Goal: Navigation & Orientation: Find specific page/section

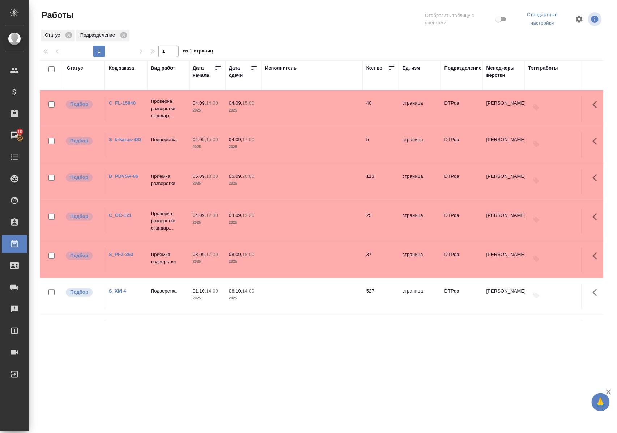
click at [134, 101] on link "C_FL-15840" at bounding box center [122, 102] width 27 height 5
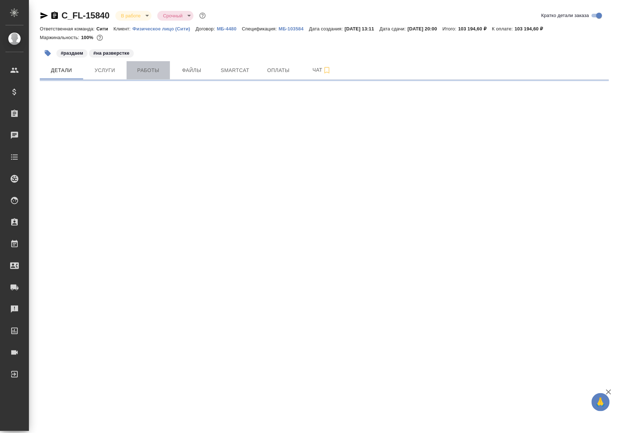
click at [157, 70] on span "Работы" at bounding box center [148, 70] width 35 height 9
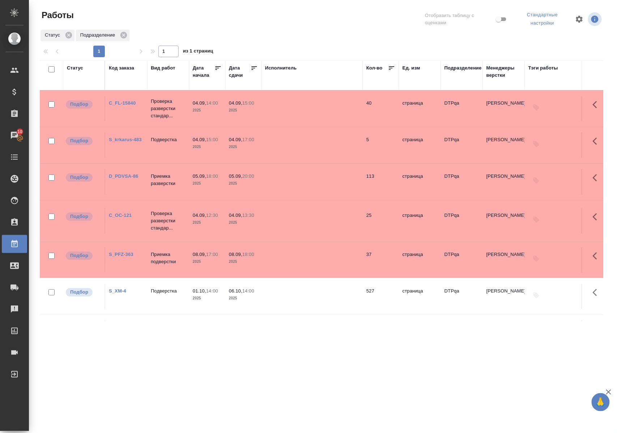
scroll to position [48, 0]
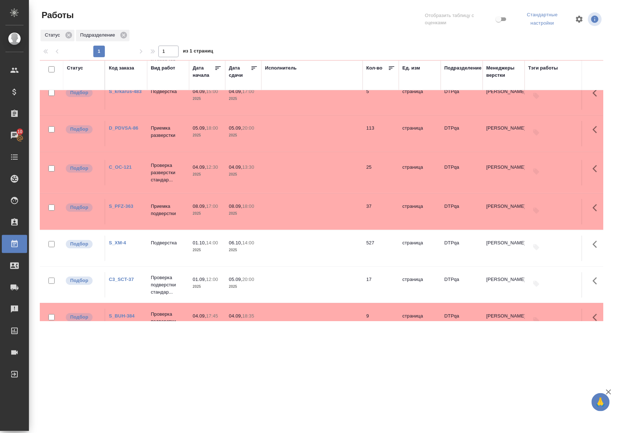
click at [125, 167] on link "C_OC-121" at bounding box center [120, 166] width 23 height 5
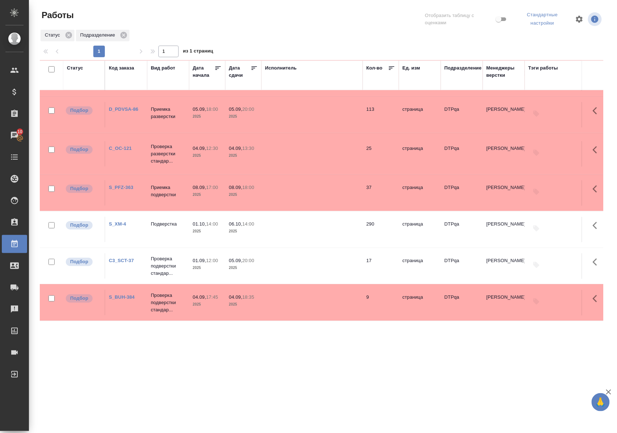
scroll to position [0, 0]
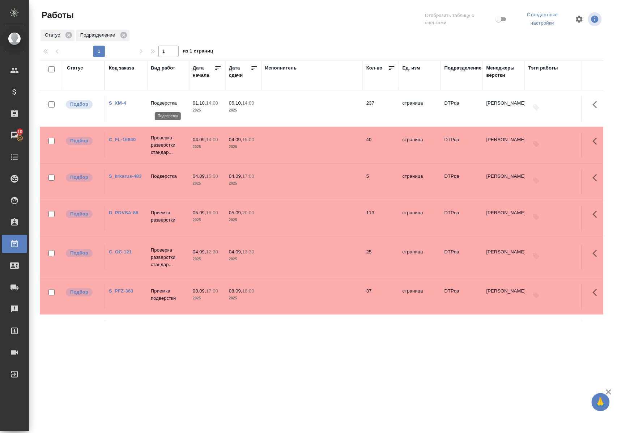
click at [162, 103] on p "Подверстка" at bounding box center [168, 102] width 35 height 7
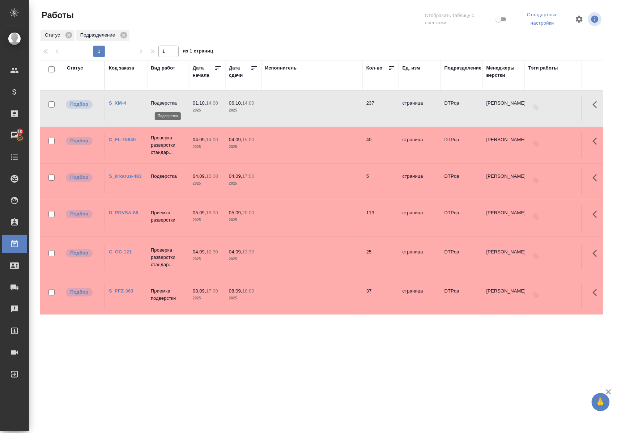
click at [162, 103] on p "Подверстка" at bounding box center [168, 102] width 35 height 7
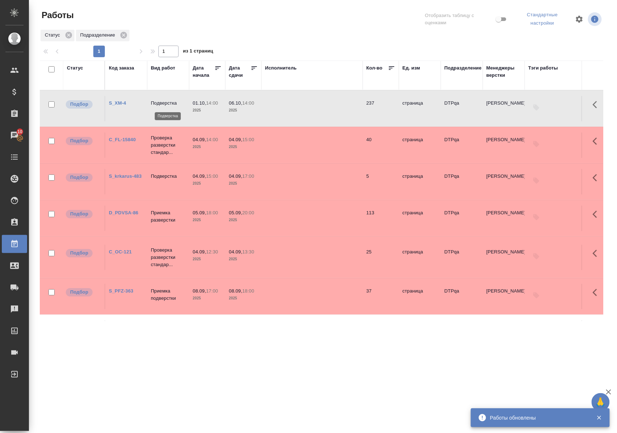
click at [161, 104] on p "Подверстка" at bounding box center [168, 102] width 35 height 7
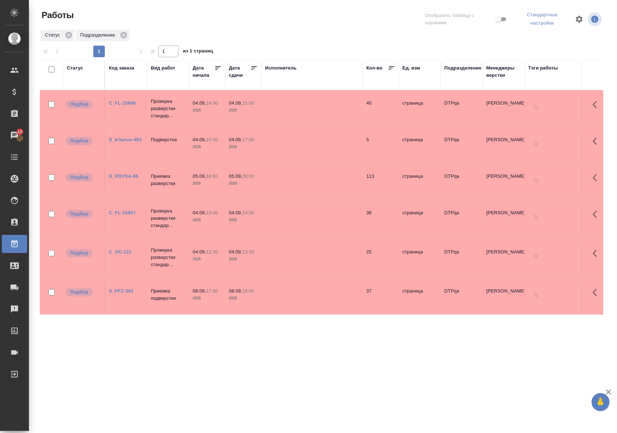
click at [117, 101] on link "C_FL-15840" at bounding box center [122, 102] width 27 height 5
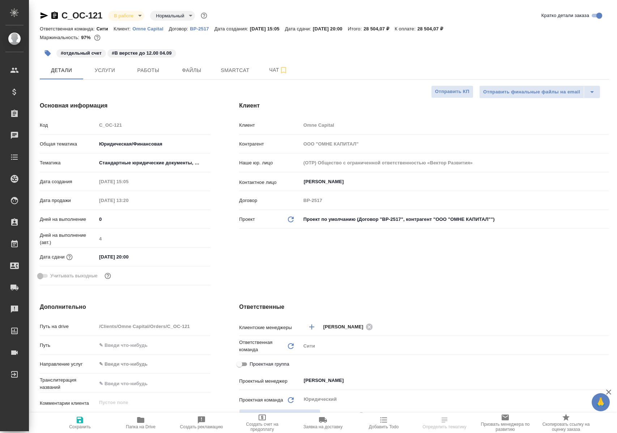
select select "RU"
click at [138, 67] on span "Работы" at bounding box center [148, 70] width 35 height 9
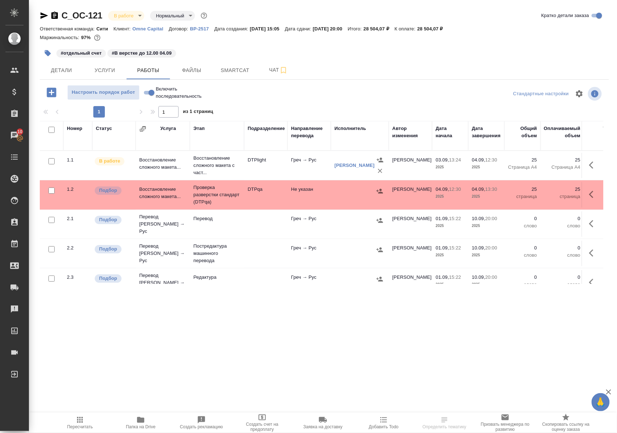
click at [141, 418] on icon "button" at bounding box center [140, 420] width 7 height 6
click at [202, 169] on p "Восстановление сложного макета с част..." at bounding box center [217, 165] width 47 height 22
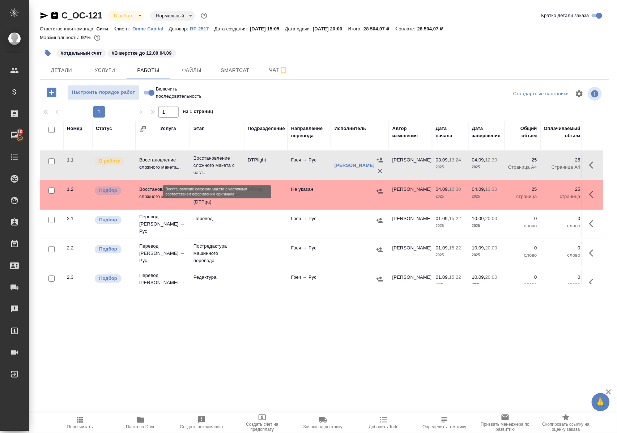
click at [202, 169] on p "Восстановление сложного макета с част..." at bounding box center [217, 165] width 47 height 22
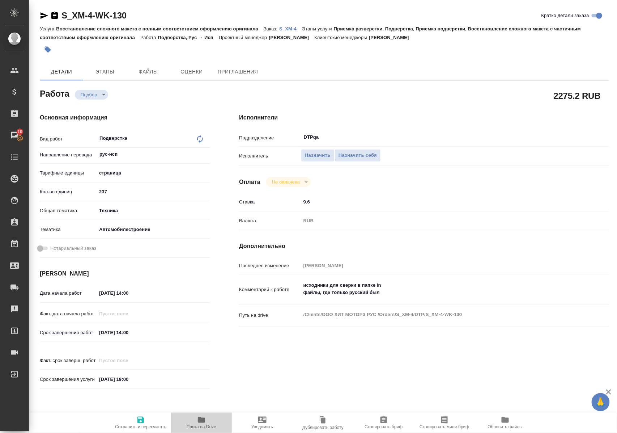
click at [202, 420] on icon "button" at bounding box center [201, 420] width 7 height 6
click at [355, 158] on span "Назначить себя" at bounding box center [358, 155] width 38 height 8
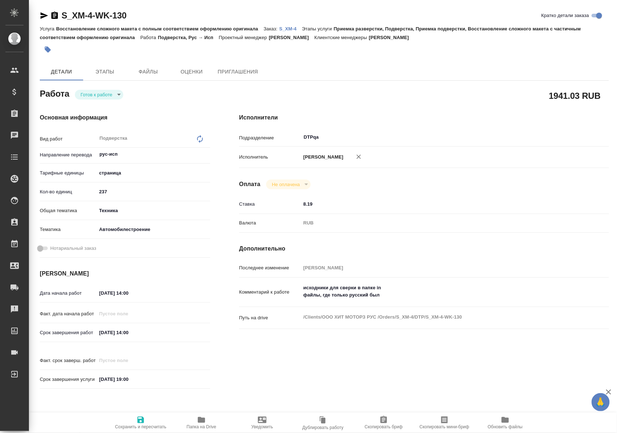
type textarea "x"
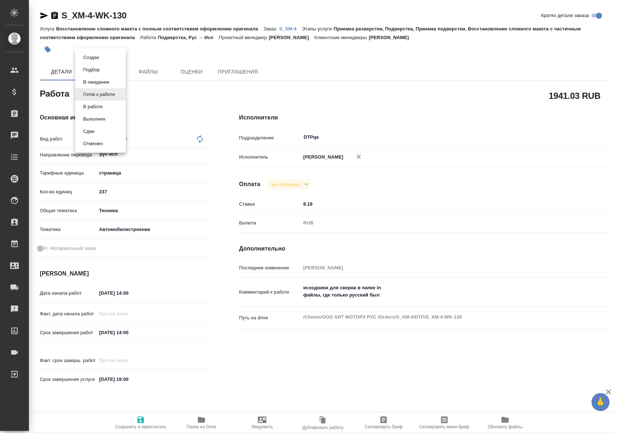
click at [114, 96] on body "🙏 .cls-1 fill:#fff; AWATERA Polushina Alena Клиенты Спецификации Заказы Чаты To…" at bounding box center [308, 216] width 617 height 433
click at [106, 79] on button "В ожидании" at bounding box center [96, 82] width 30 height 8
type textarea "x"
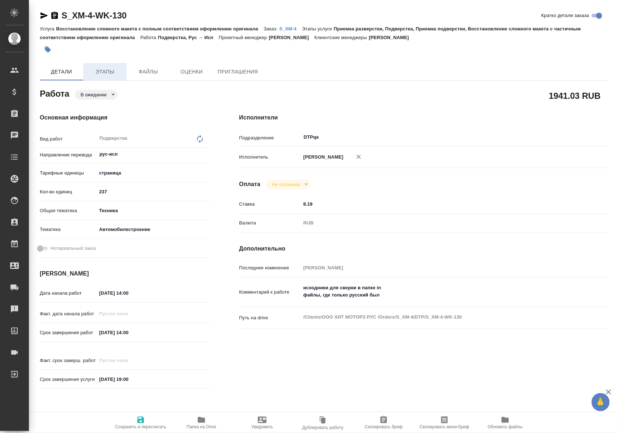
type textarea "x"
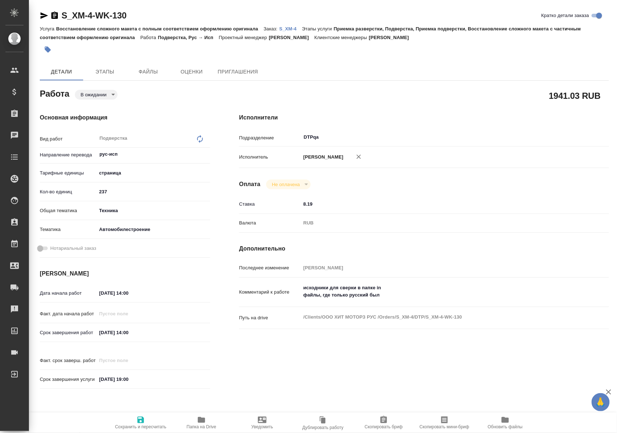
type textarea "x"
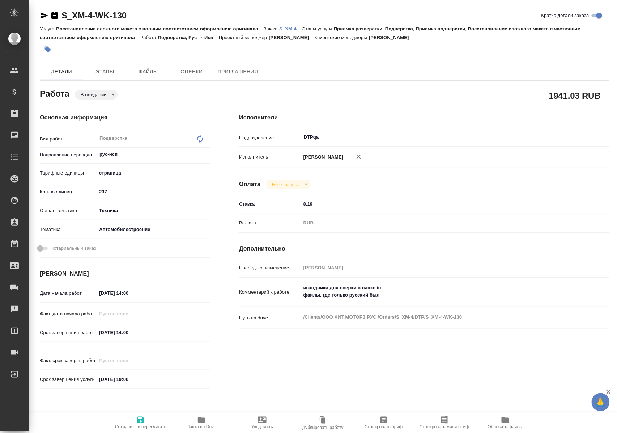
type textarea "x"
click at [44, 16] on icon "button" at bounding box center [45, 15] width 8 height 7
click at [201, 425] on span "Папка на Drive" at bounding box center [202, 426] width 30 height 5
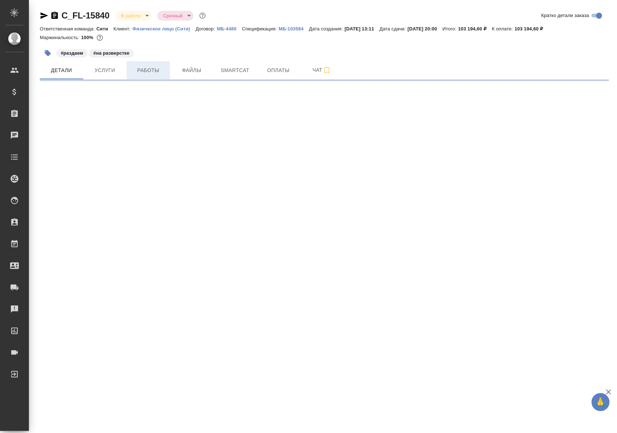
click at [140, 70] on span "Работы" at bounding box center [148, 70] width 35 height 9
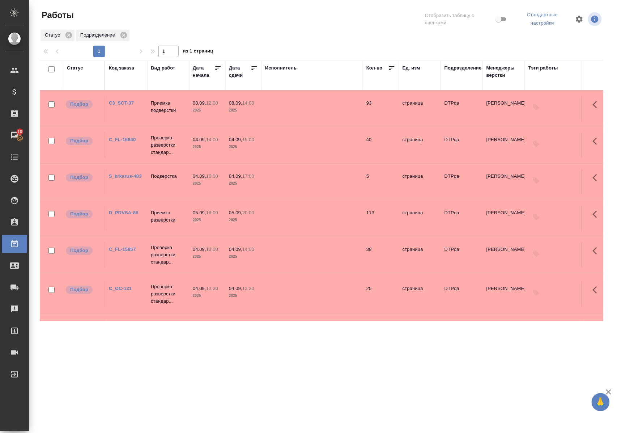
click at [122, 102] on link "C3_SCT-37" at bounding box center [121, 102] width 25 height 5
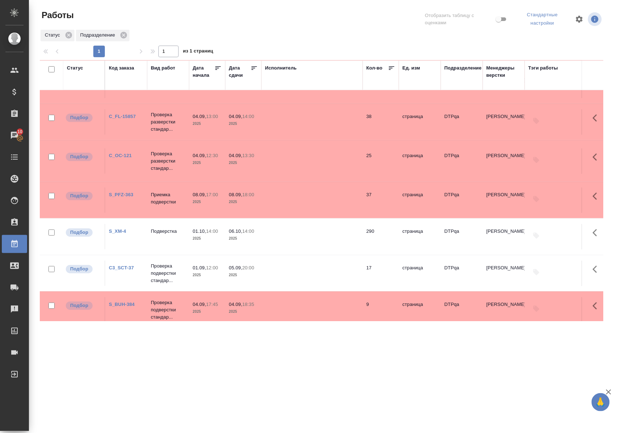
scroll to position [112, 0]
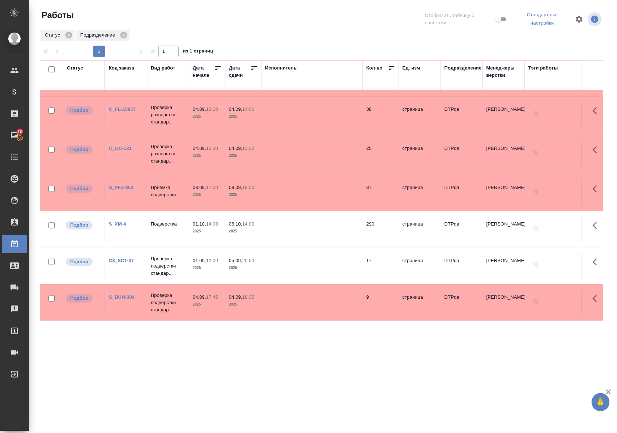
click at [119, 258] on link "C3_SCT-37" at bounding box center [121, 260] width 25 height 5
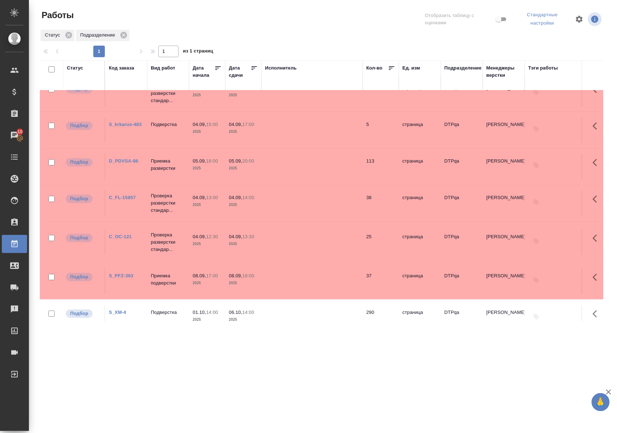
scroll to position [0, 0]
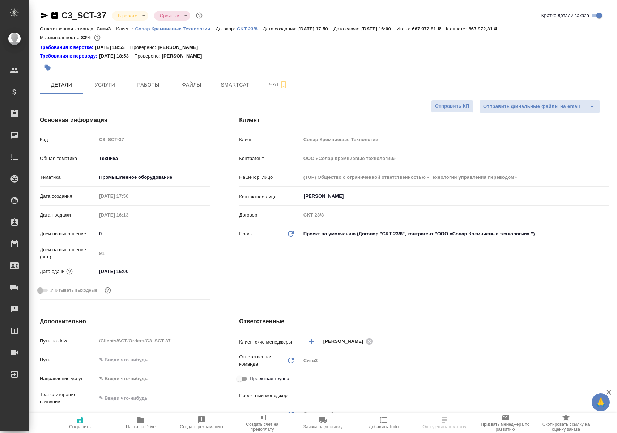
select select "RU"
type input "[PERSON_NAME]"
click at [142, 84] on span "Работы" at bounding box center [148, 84] width 35 height 9
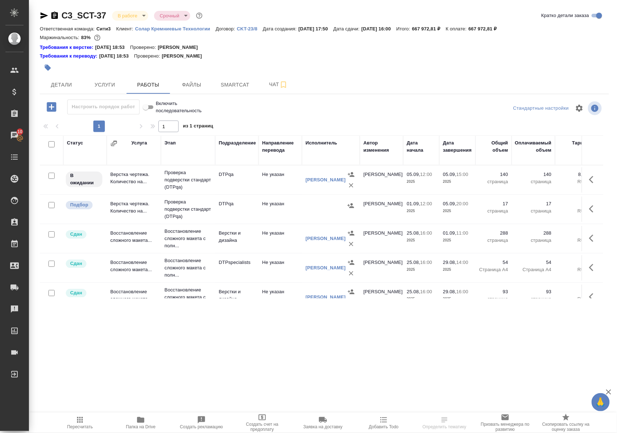
scroll to position [48, 0]
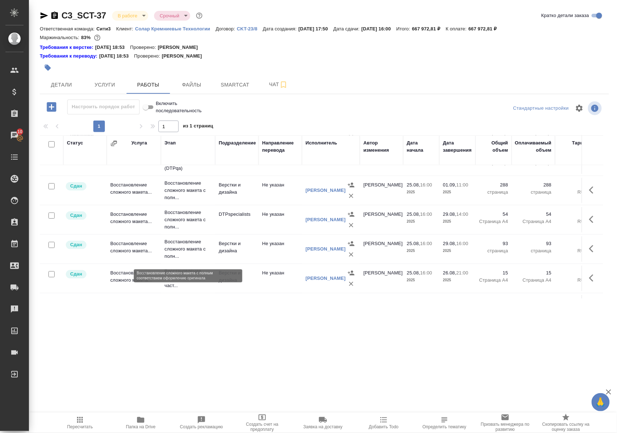
click at [193, 253] on p "Восстановление сложного макета с полн..." at bounding box center [188, 249] width 47 height 22
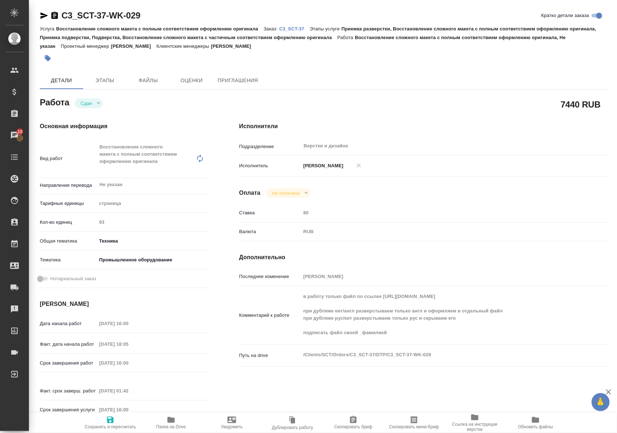
click at [174, 423] on icon "button" at bounding box center [171, 419] width 9 height 9
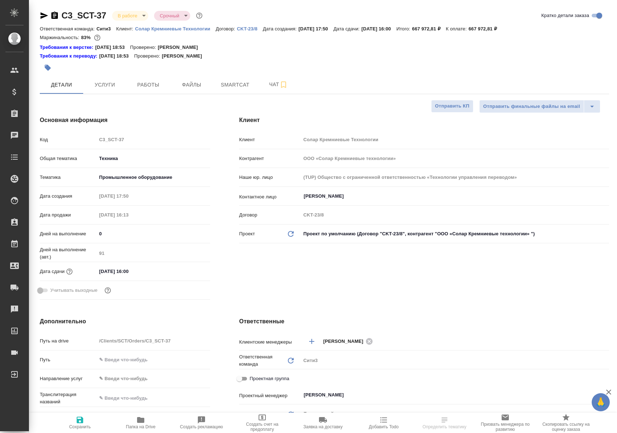
select select "RU"
click at [152, 83] on span "Работы" at bounding box center [148, 84] width 35 height 9
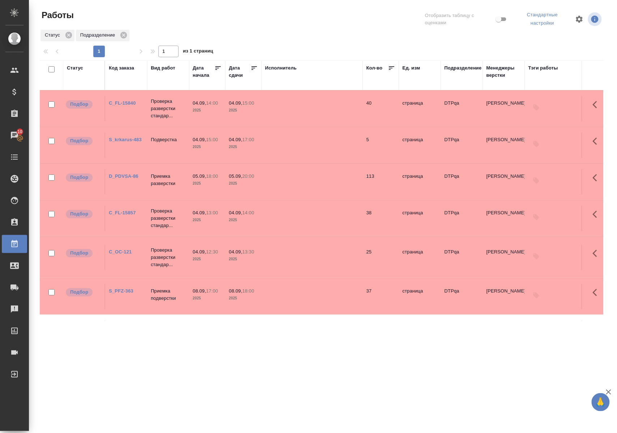
click at [298, 385] on div ".cls-1 fill:#fff; AWATERA Polushina Alena Клиенты Спецификации Заказы 10 Чаты T…" at bounding box center [308, 216] width 617 height 433
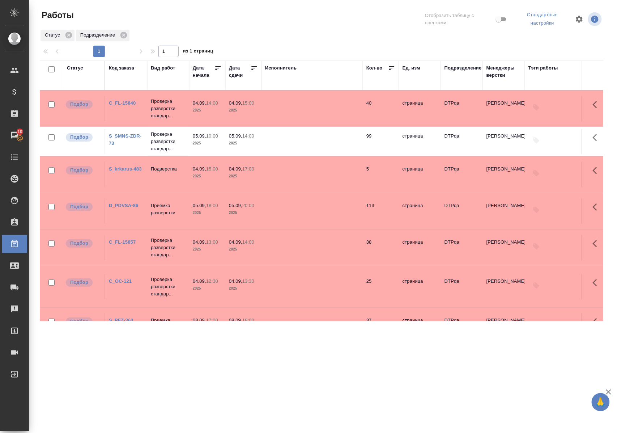
click at [131, 139] on link "S_SMNS-ZDR-73" at bounding box center [125, 139] width 33 height 13
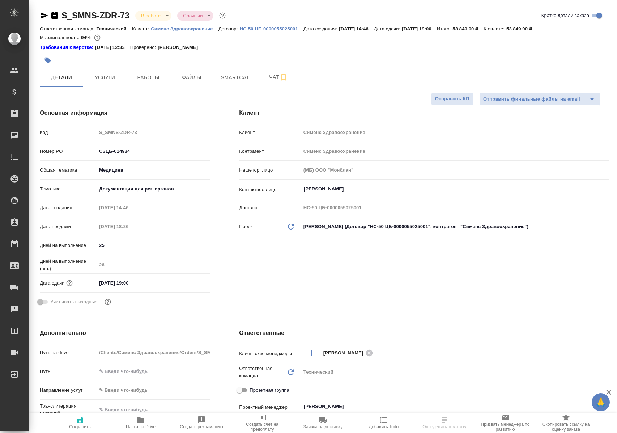
select select "RU"
click at [143, 73] on span "Работы" at bounding box center [148, 77] width 35 height 9
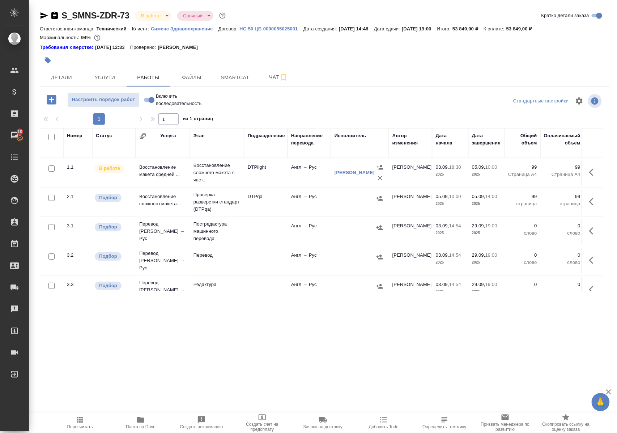
click at [142, 422] on icon "button" at bounding box center [140, 420] width 7 height 6
click at [137, 420] on icon "button" at bounding box center [140, 419] width 9 height 9
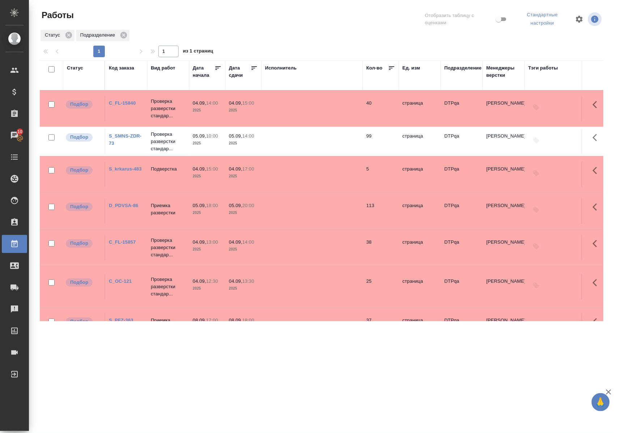
click at [401, 387] on div ".cls-1 fill:#fff; AWATERA Polushina Alena Клиенты Спецификации Заказы 10 Чаты T…" at bounding box center [308, 216] width 617 height 433
click at [378, 347] on div ".cls-1 fill:#fff; AWATERA Polushina Alena Клиенты Спецификации Заказы 10 Чаты T…" at bounding box center [308, 216] width 617 height 433
click at [314, 380] on div ".cls-1 fill:#fff; AWATERA Polushina Alena Клиенты Спецификации Заказы 10 Чаты T…" at bounding box center [308, 216] width 617 height 433
